Goal: Information Seeking & Learning: Understand process/instructions

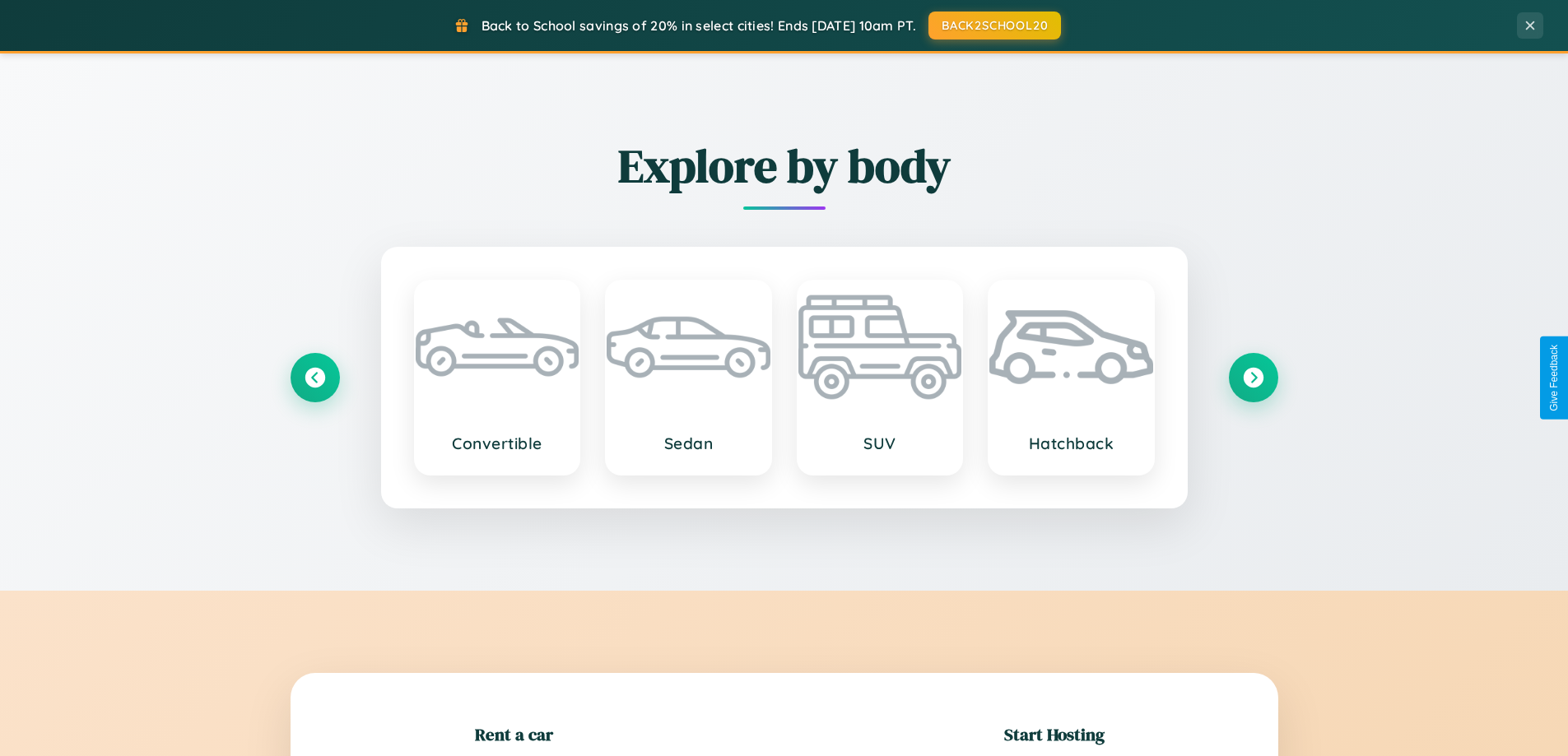
scroll to position [356, 0]
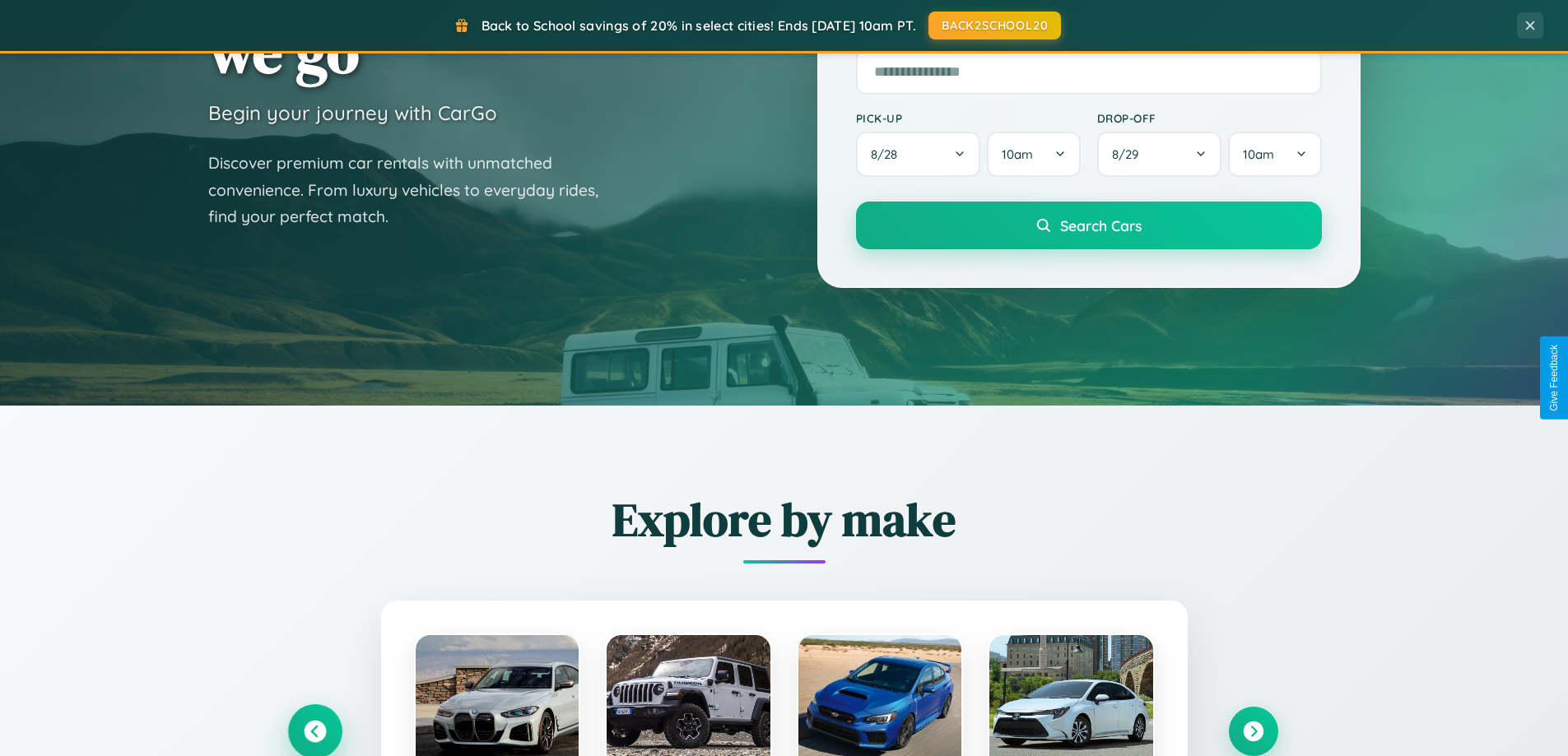
click at [314, 731] on icon at bounding box center [314, 731] width 22 height 22
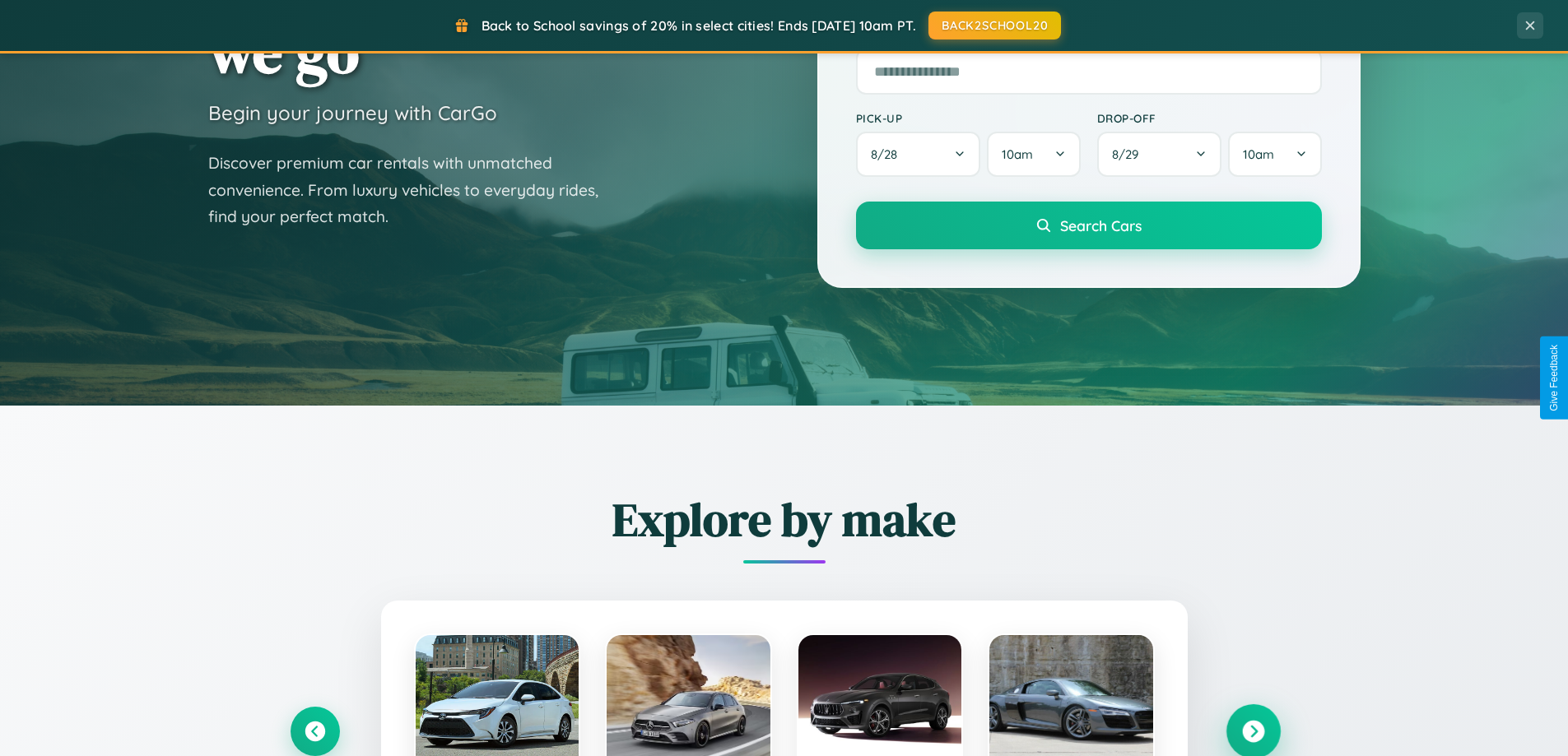
click at [1252, 730] on icon at bounding box center [1252, 731] width 22 height 22
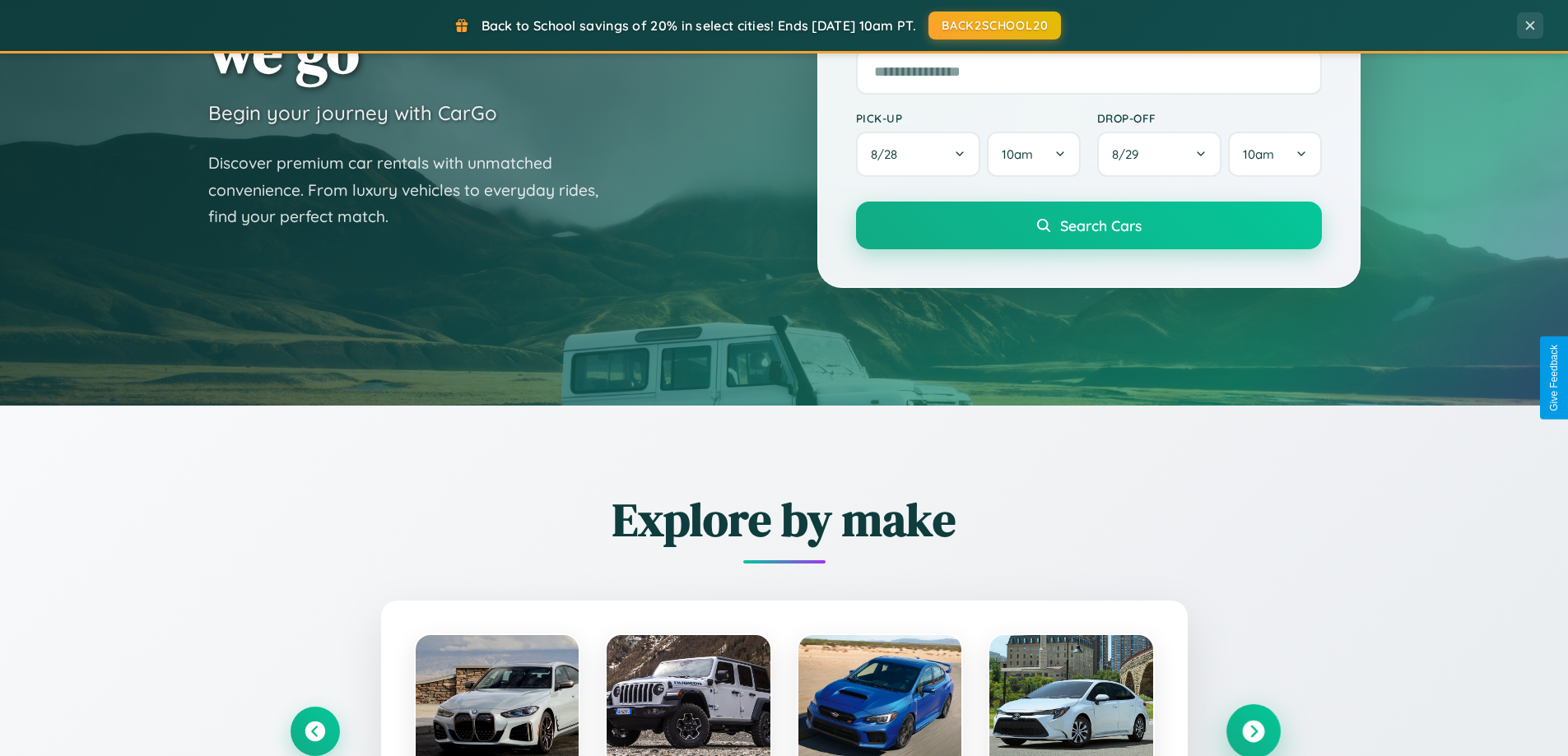
scroll to position [3166, 0]
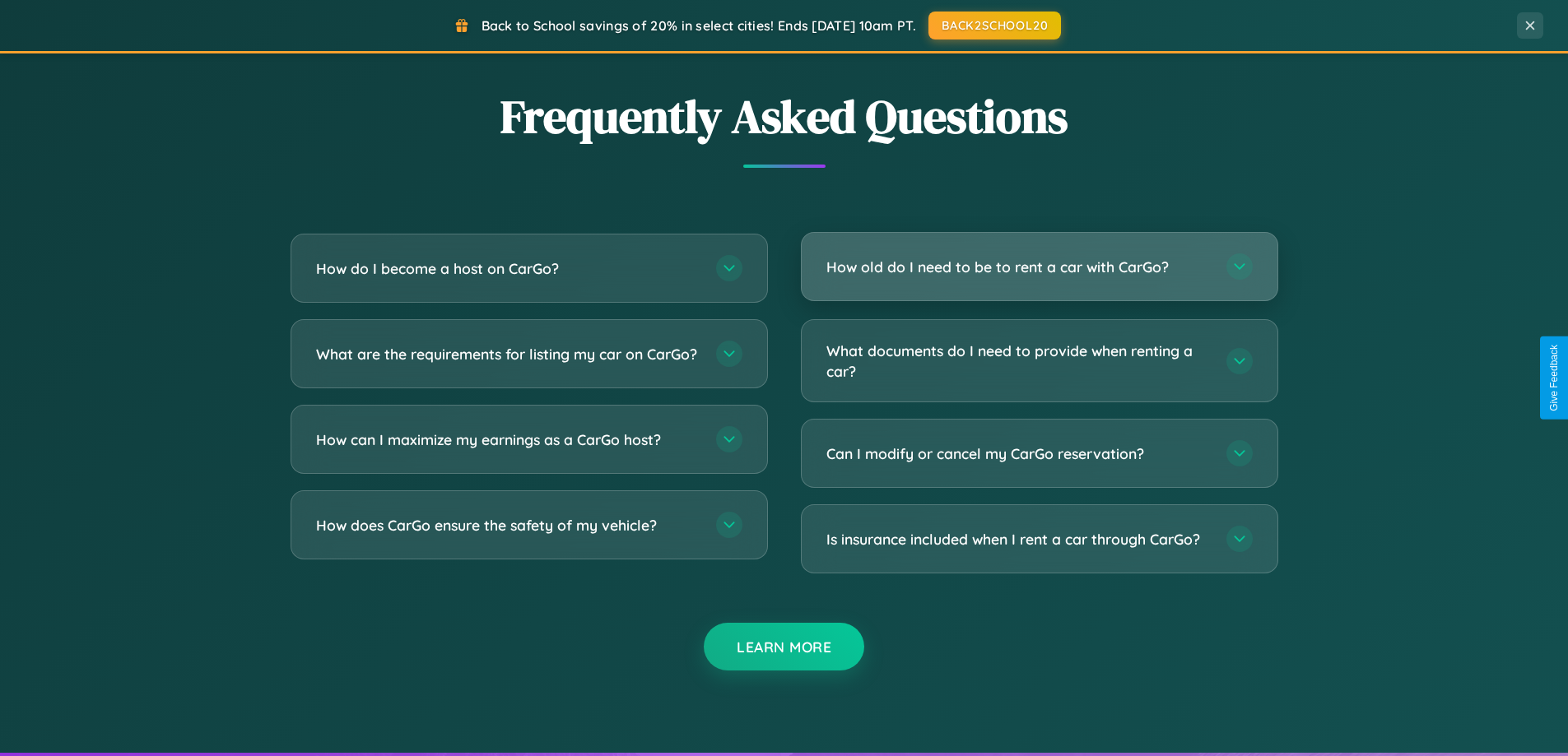
click at [1038, 267] on h3 "How old do I need to be to rent a car with CarGo?" at bounding box center [1018, 267] width 384 height 21
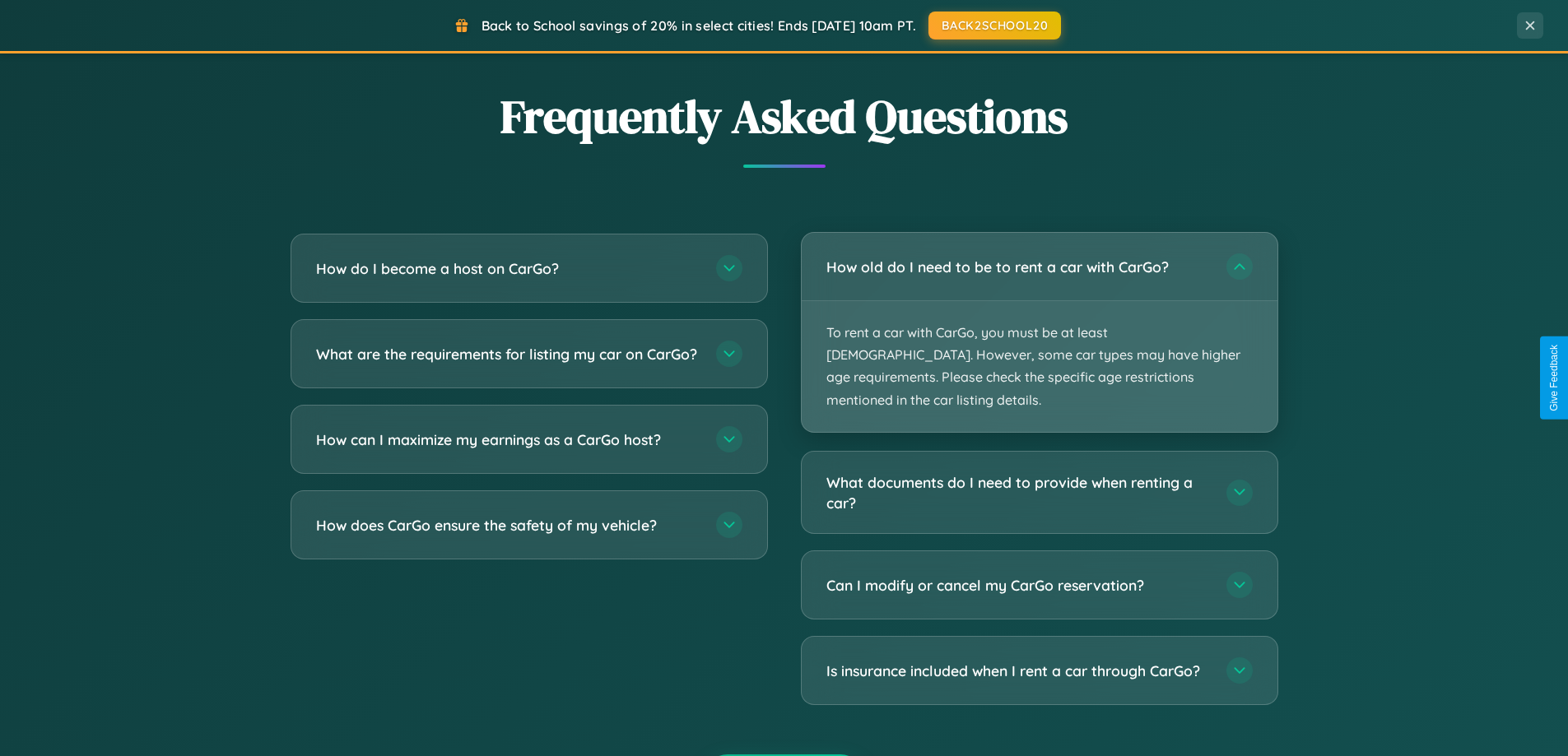
click at [1038, 321] on p "To rent a car with CarGo, you must be at least [DEMOGRAPHIC_DATA]. However, som…" at bounding box center [1039, 366] width 475 height 131
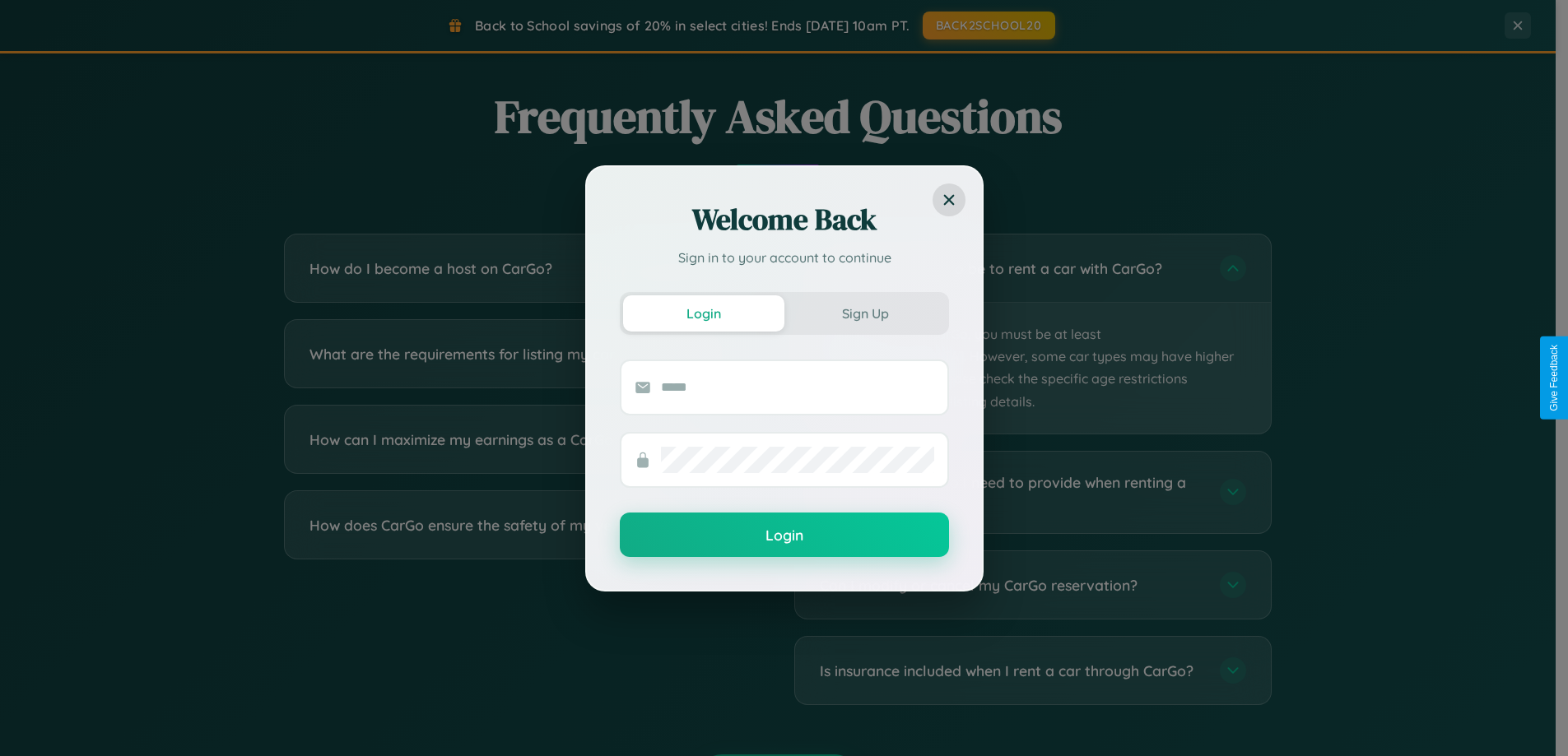
scroll to position [0, 0]
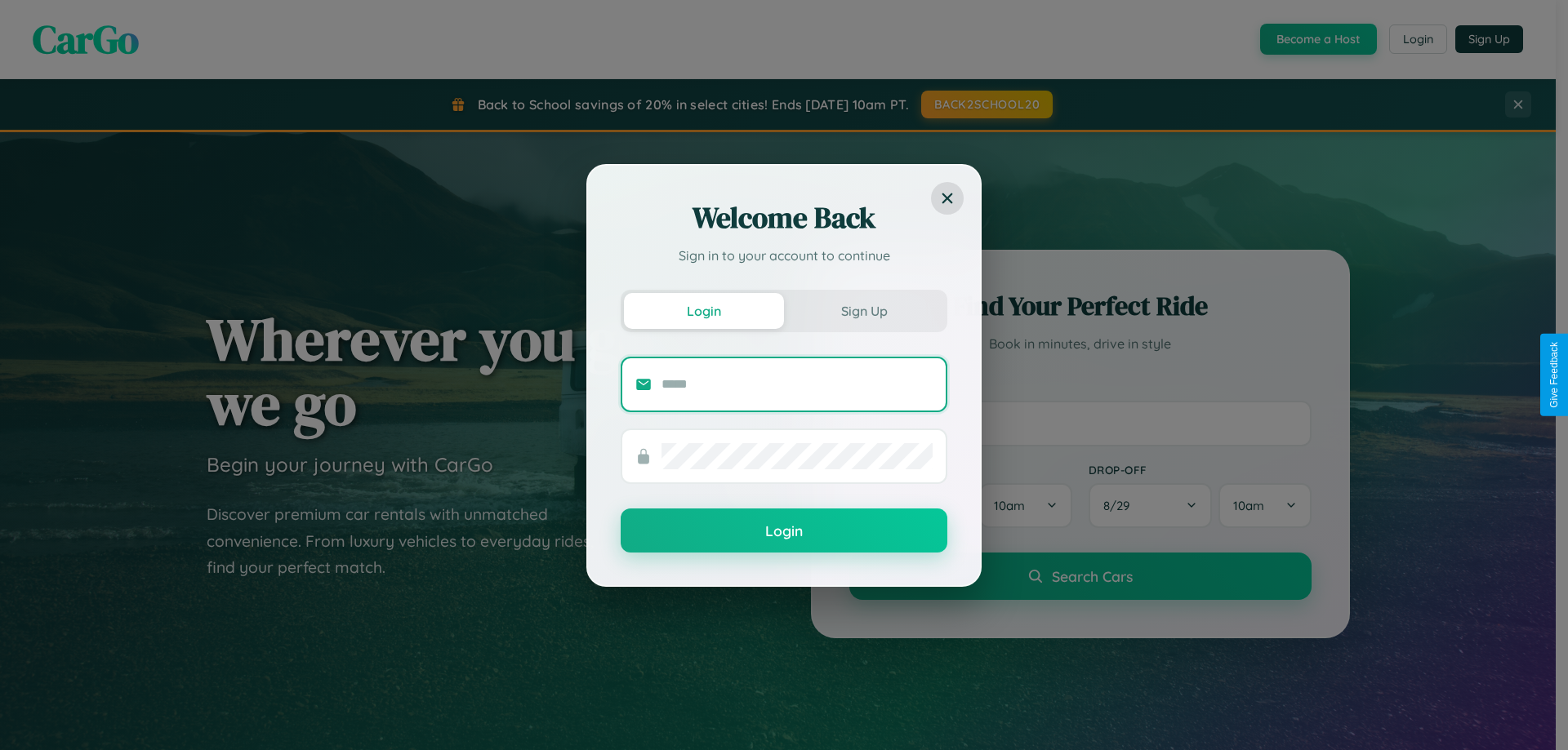
click at [797, 384] on input "text" at bounding box center [796, 385] width 271 height 27
type input "**********"
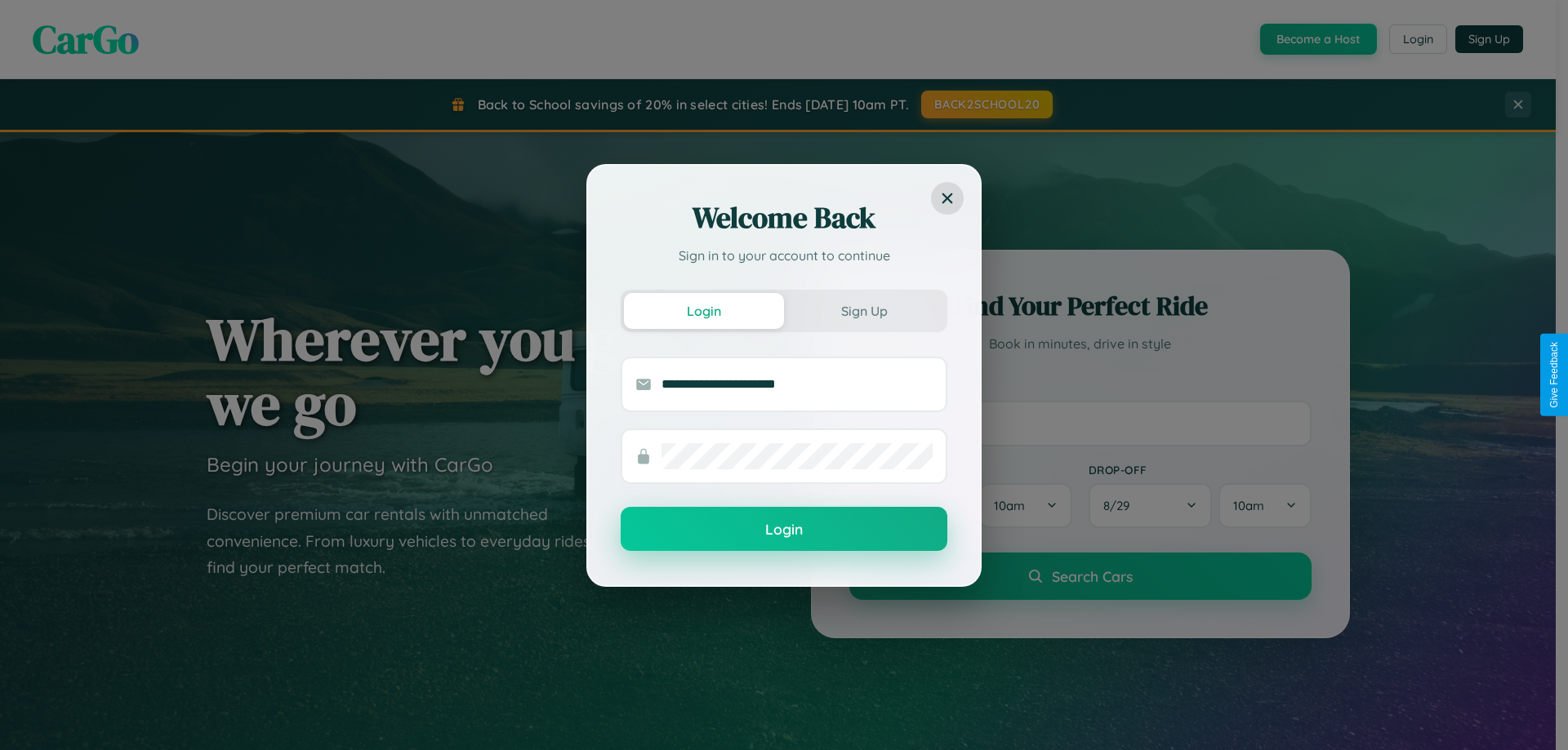
click at [784, 530] on button "Login" at bounding box center [783, 529] width 327 height 44
